Goal: Task Accomplishment & Management: Manage account settings

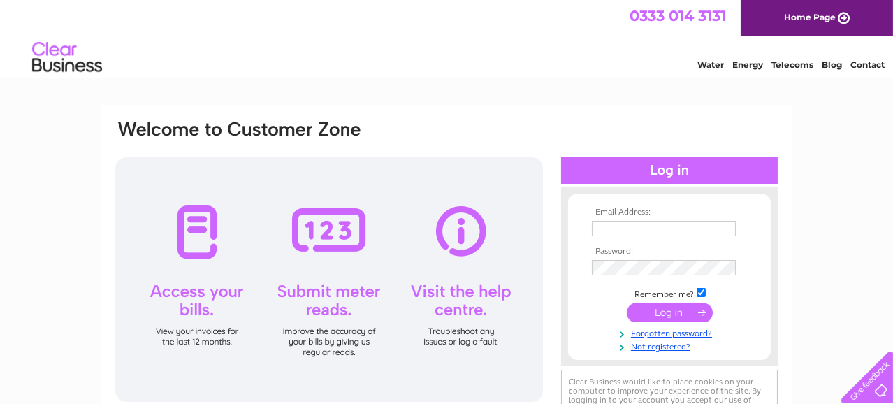
click at [683, 219] on td at bounding box center [669, 228] width 162 height 22
click at [682, 224] on input "text" at bounding box center [664, 229] width 145 height 17
type input "kirsty.docherty@progressivepartnership.co.uk"
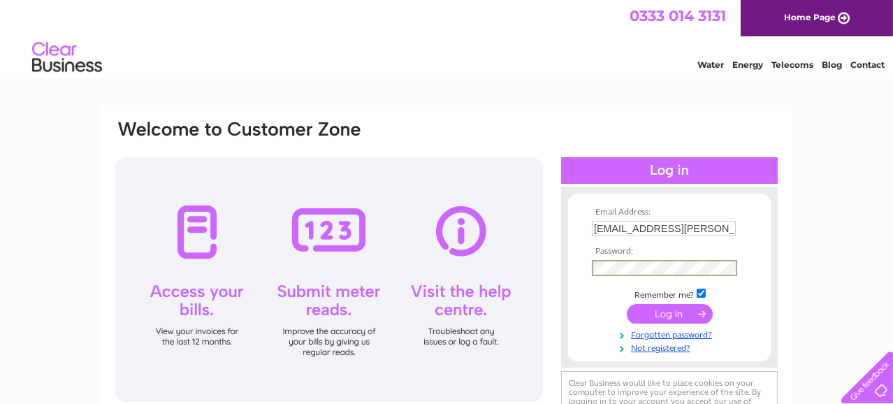
click at [627, 304] on input "submit" at bounding box center [670, 314] width 86 height 20
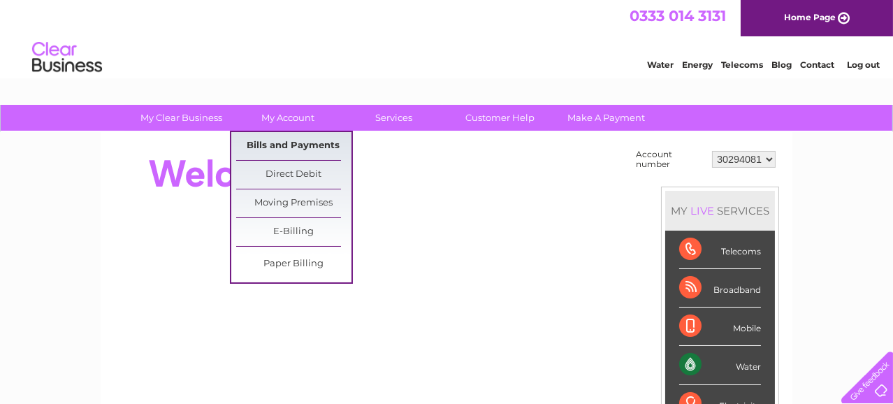
click at [297, 142] on link "Bills and Payments" at bounding box center [293, 146] width 115 height 28
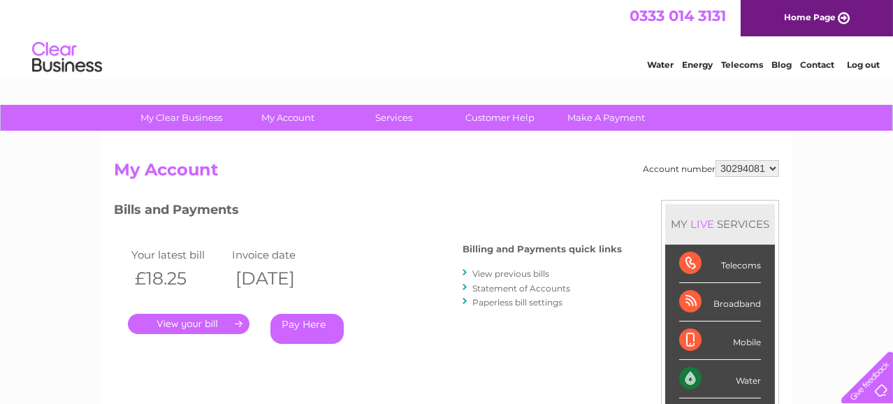
click at [193, 316] on link "." at bounding box center [189, 324] width 122 height 20
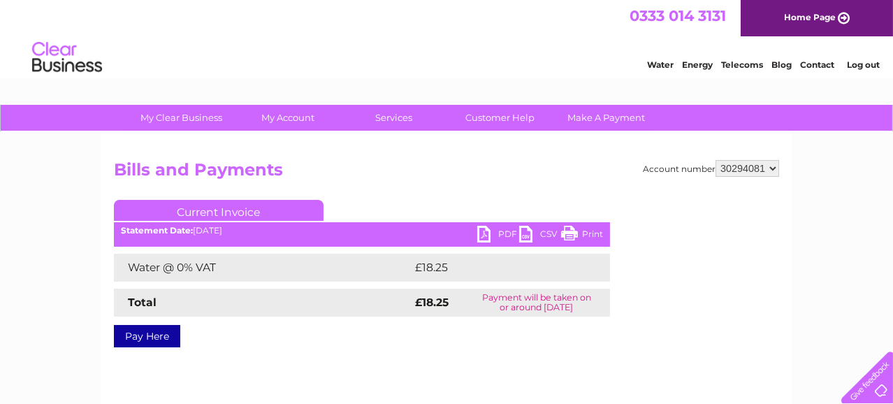
click at [488, 228] on link "PDF" at bounding box center [498, 236] width 42 height 20
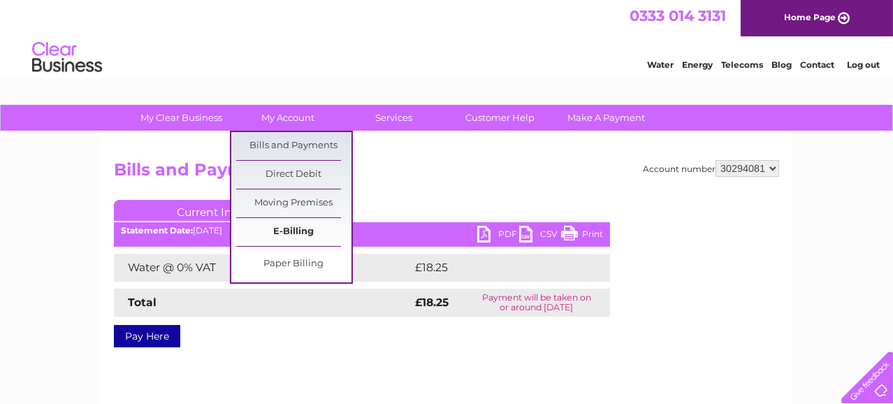
click at [279, 229] on link "E-Billing" at bounding box center [293, 232] width 115 height 28
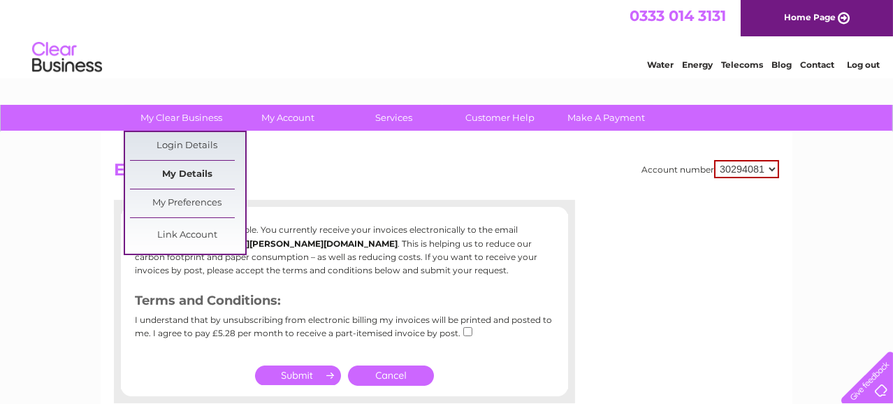
click at [186, 177] on link "My Details" at bounding box center [187, 175] width 115 height 28
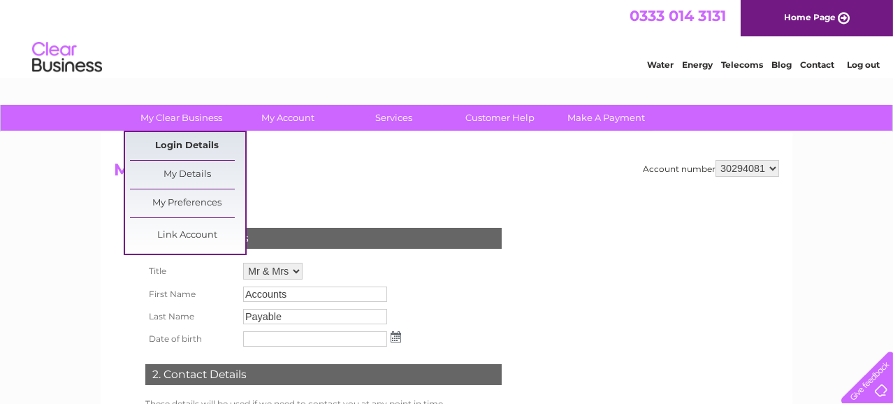
click at [196, 142] on link "Login Details" at bounding box center [187, 146] width 115 height 28
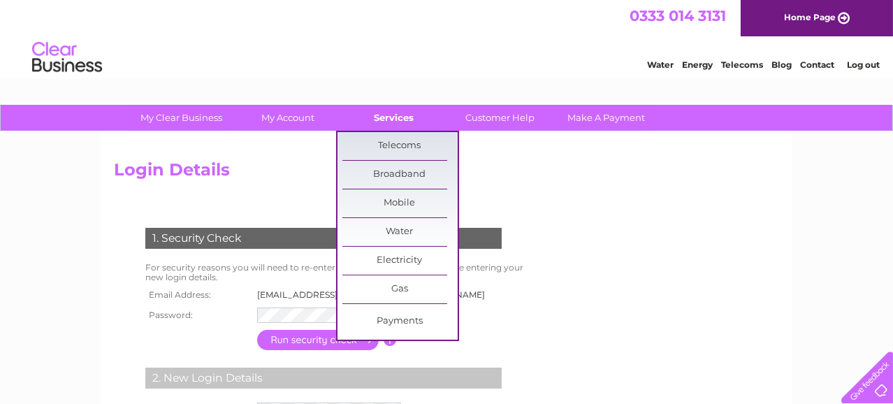
click at [382, 122] on link "Services" at bounding box center [394, 118] width 115 height 26
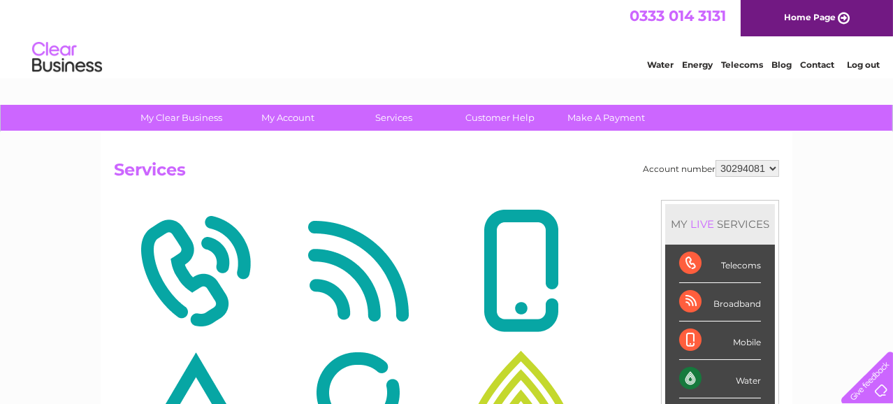
click at [875, 57] on li "Log out" at bounding box center [863, 64] width 42 height 17
click at [872, 59] on link "Log out" at bounding box center [863, 64] width 33 height 10
